Goal: Information Seeking & Learning: Learn about a topic

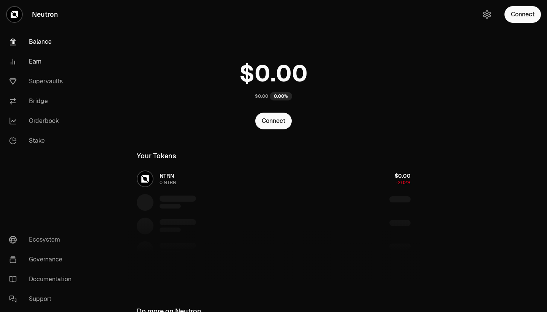
click at [40, 63] on link "Earn" at bounding box center [42, 62] width 79 height 20
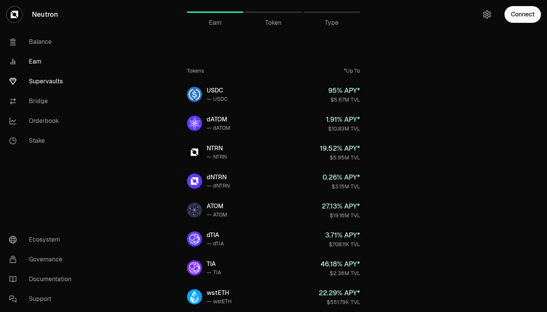
click at [42, 83] on link "Supervaults" at bounding box center [42, 81] width 79 height 20
